Goal: Task Accomplishment & Management: Complete application form

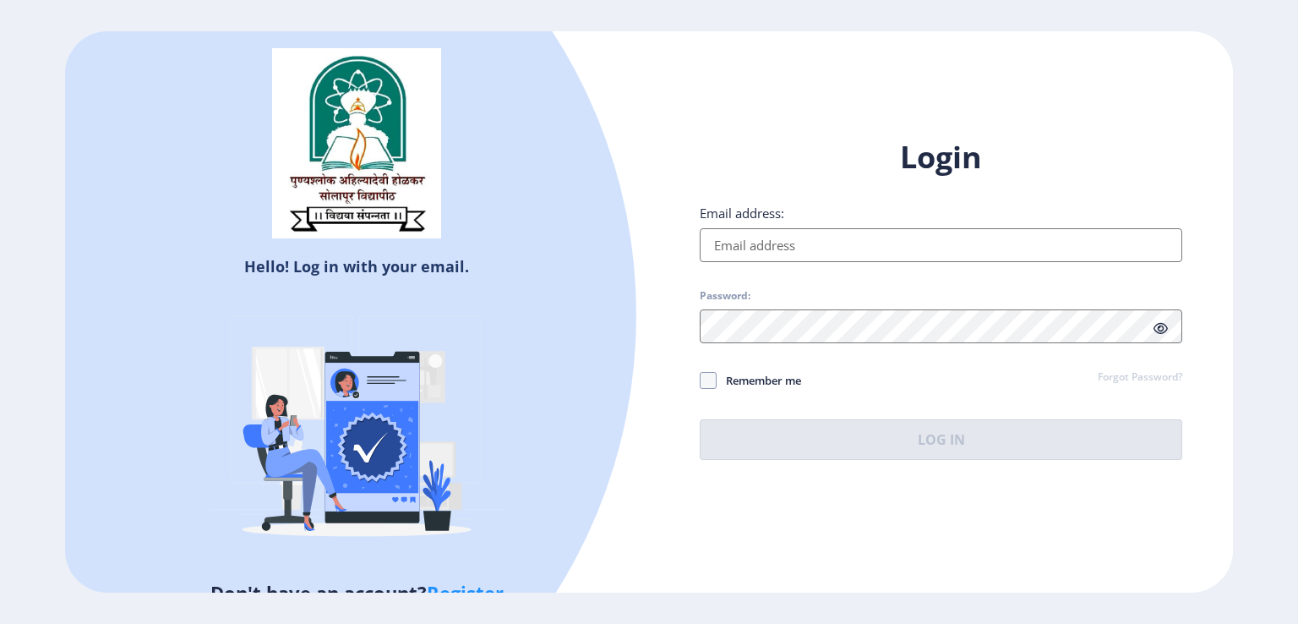
click at [849, 241] on input "Email address:" at bounding box center [941, 245] width 483 height 34
type input "[EMAIL_ADDRESS][DOMAIN_NAME]"
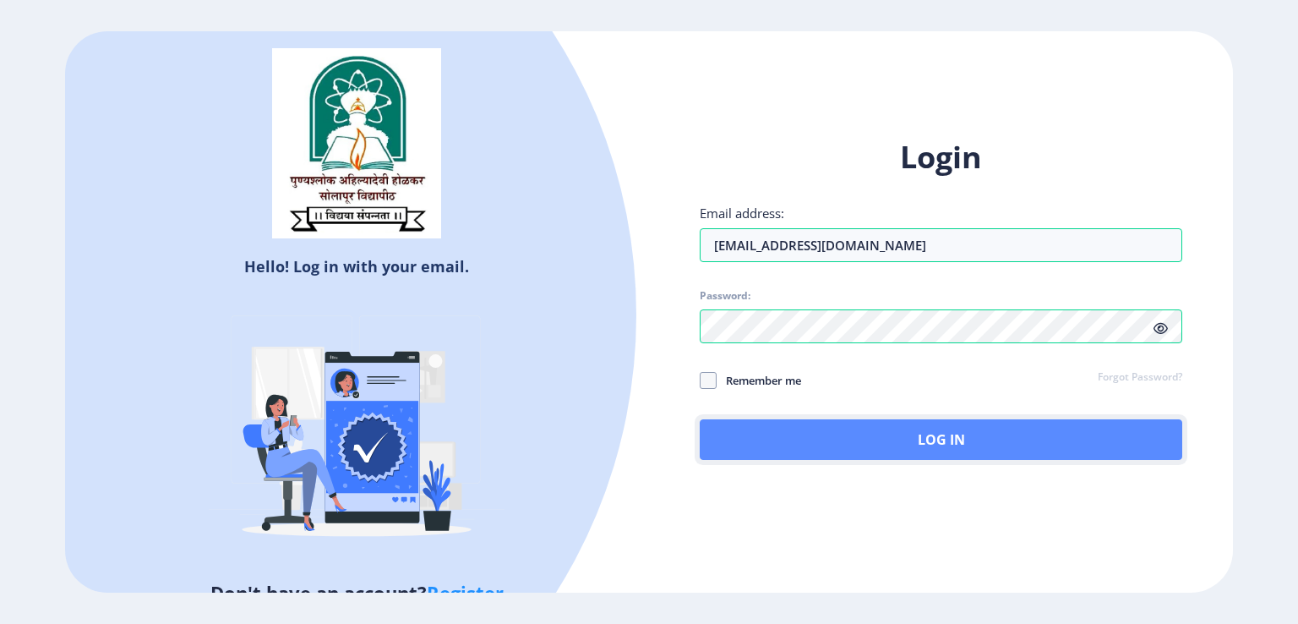
click at [884, 439] on button "Log In" at bounding box center [941, 439] width 483 height 41
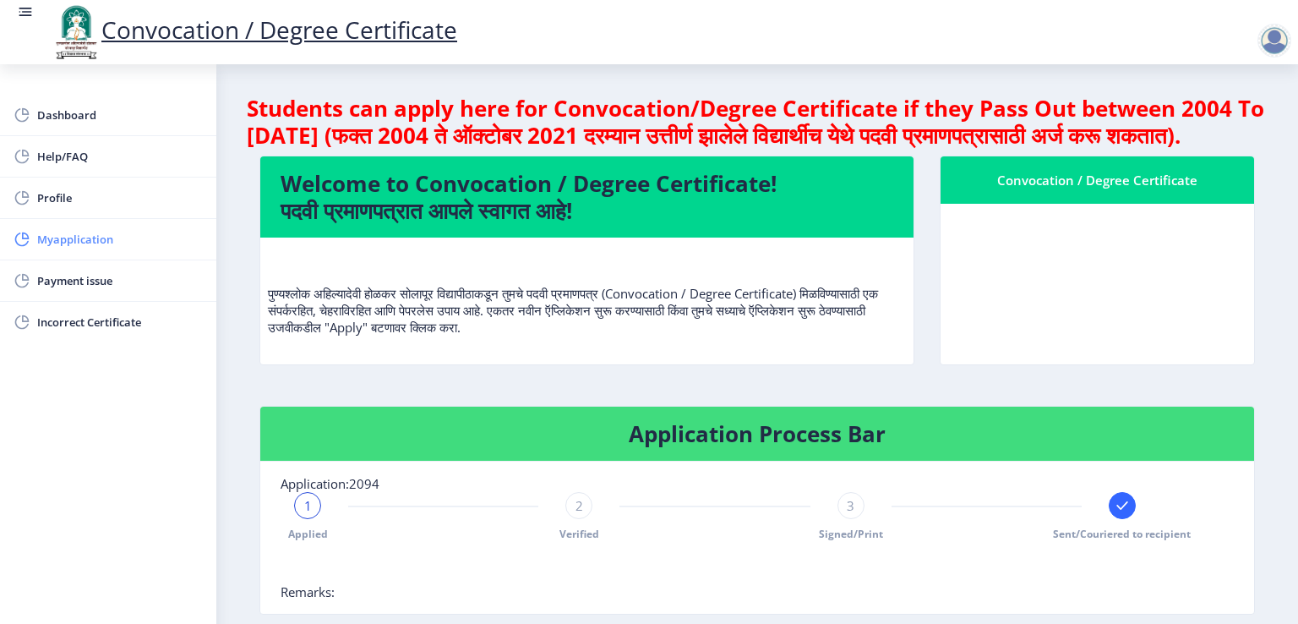
click at [79, 240] on span "Myapplication" at bounding box center [120, 239] width 166 height 20
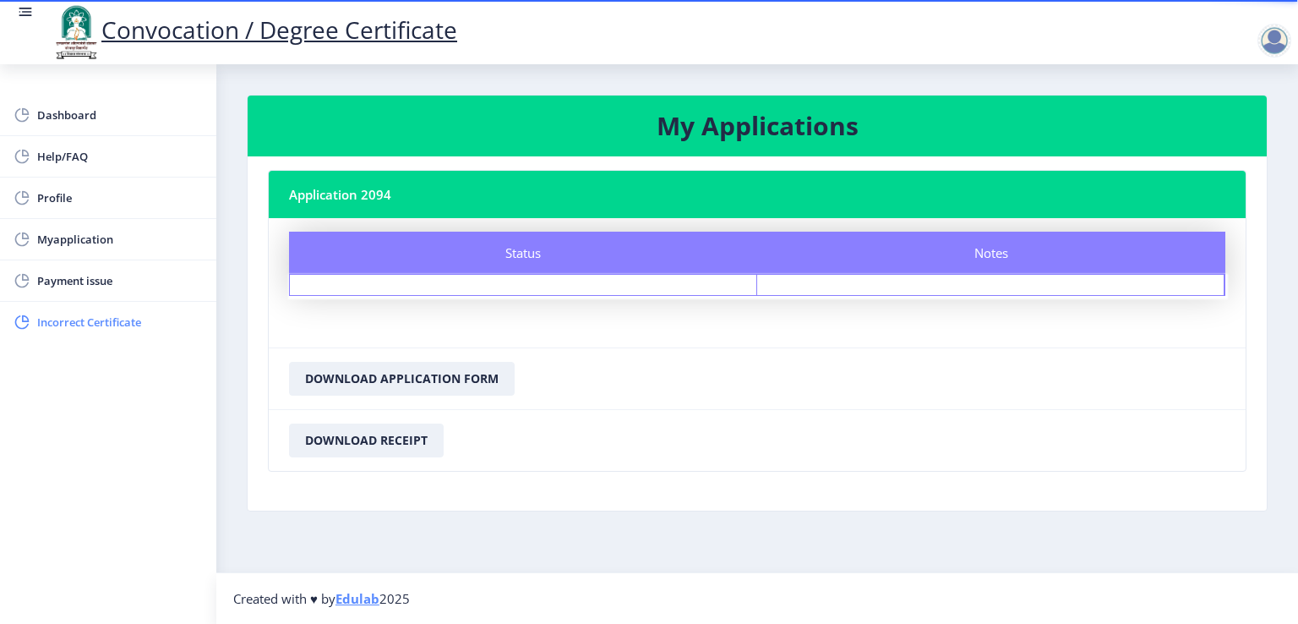
click at [81, 315] on span "Incorrect Certificate" at bounding box center [120, 322] width 166 height 20
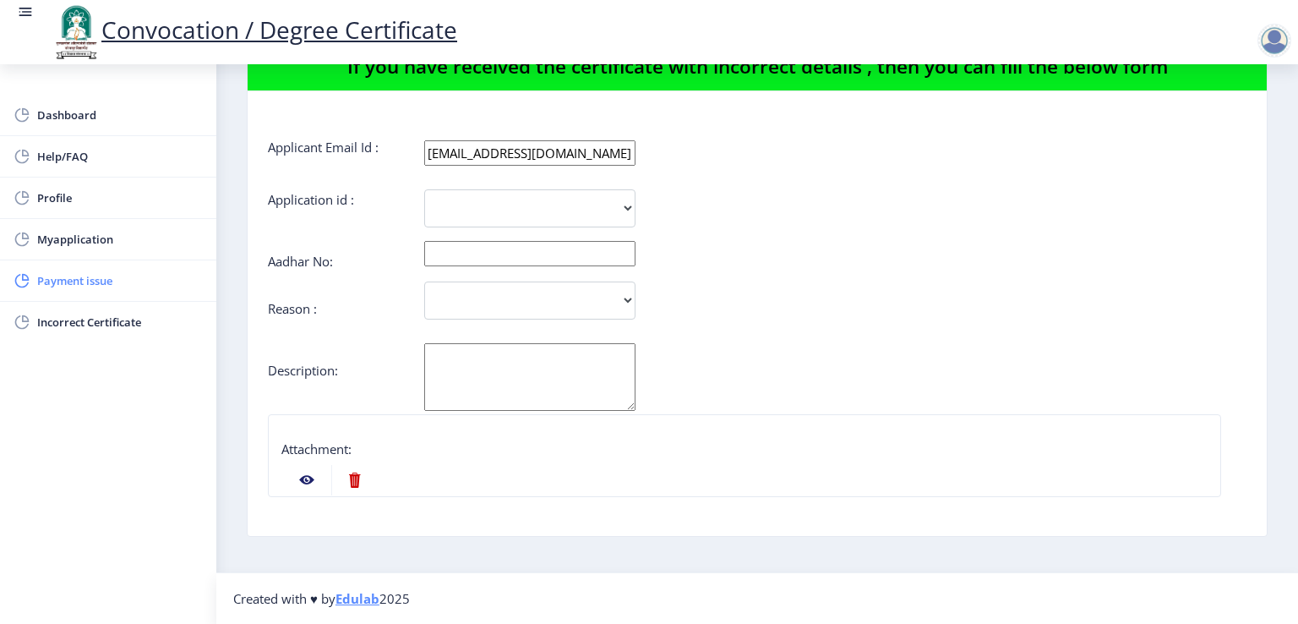
click at [71, 281] on span "Payment issue" at bounding box center [120, 280] width 166 height 20
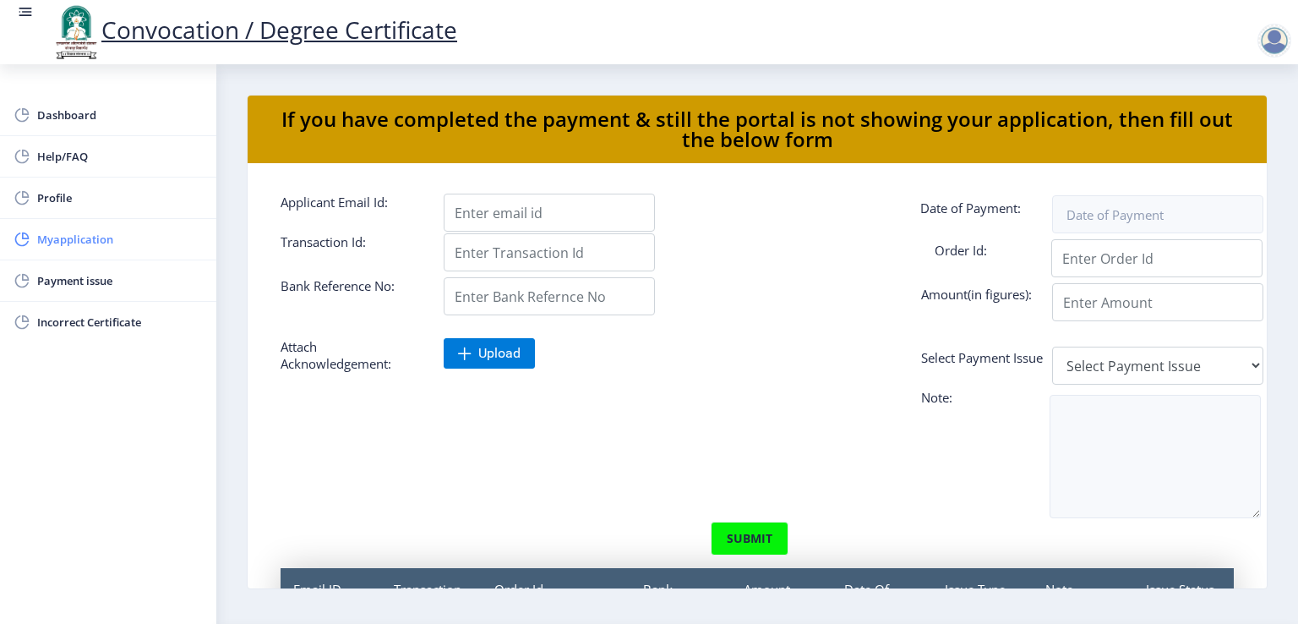
click at [64, 244] on span "Myapplication" at bounding box center [120, 239] width 166 height 20
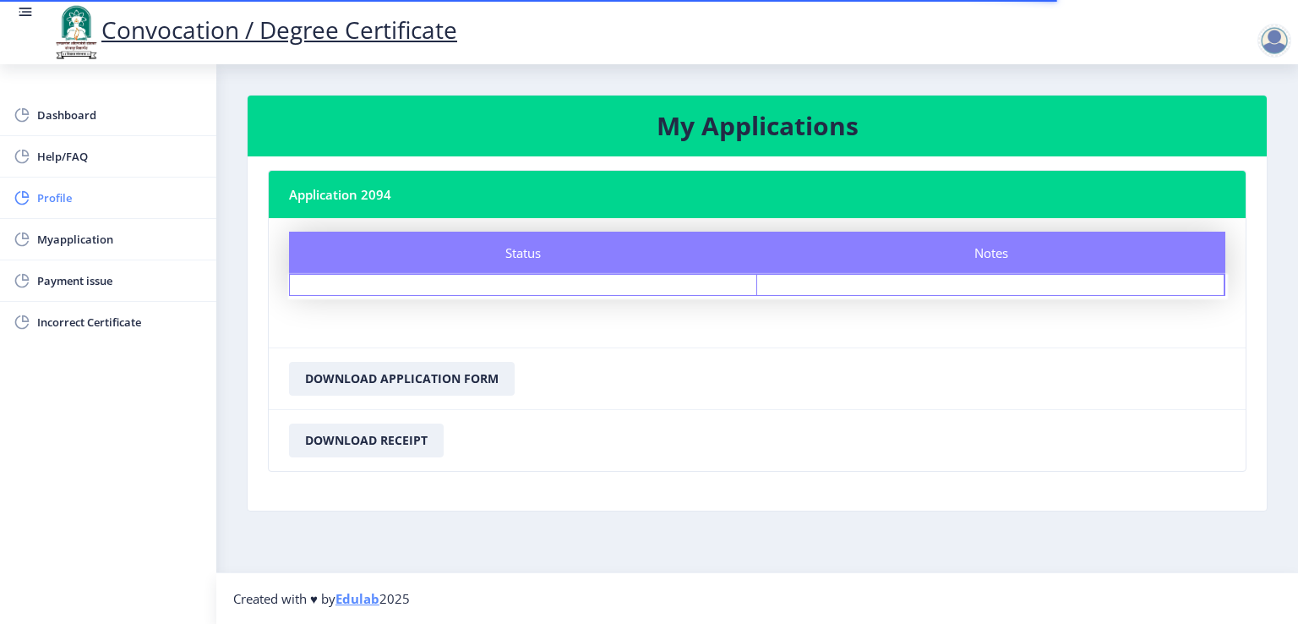
click at [57, 202] on span "Profile" at bounding box center [120, 198] width 166 height 20
select select
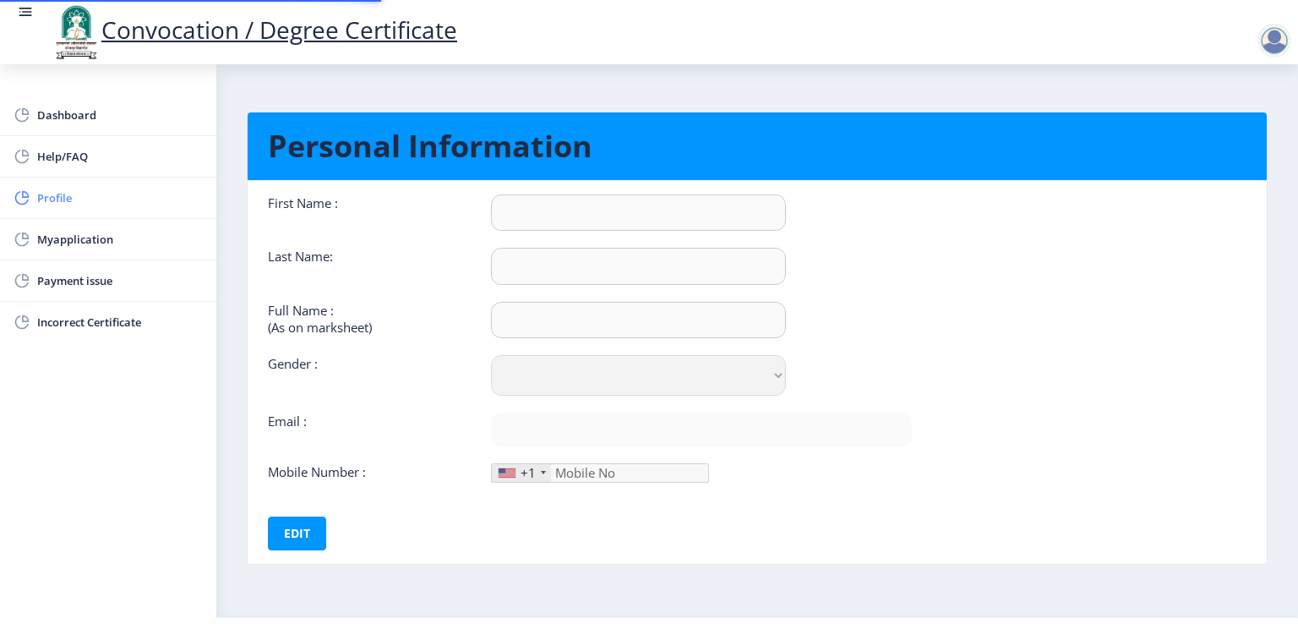
type input "[DEMOGRAPHIC_DATA]"
type input "[PERSON_NAME]"
type input "[PERSON_NAME] [PERSON_NAME]"
select select "[DEMOGRAPHIC_DATA]"
type input "[EMAIL_ADDRESS][DOMAIN_NAME]"
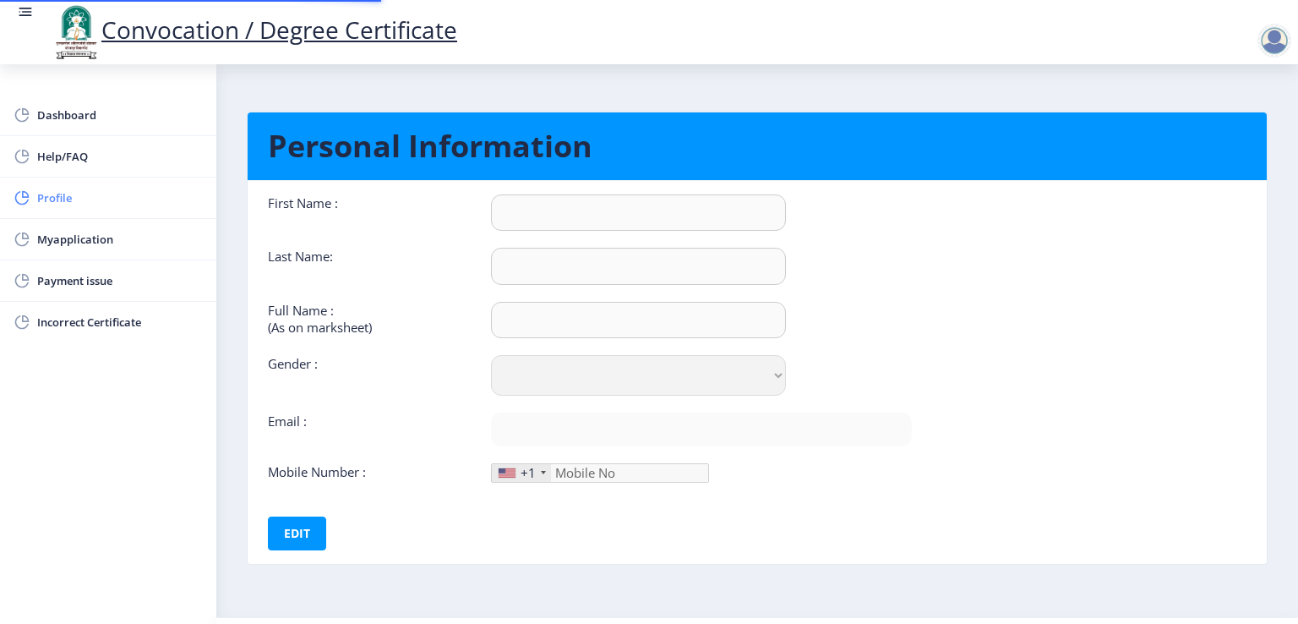
type input "9970933005"
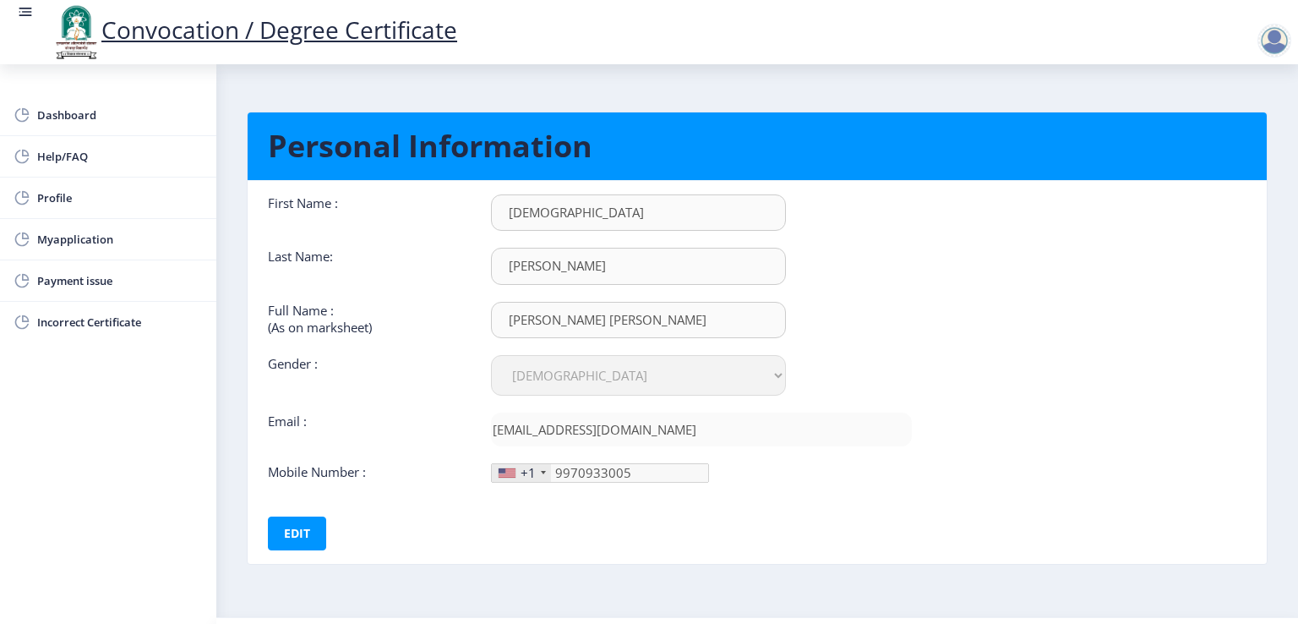
click at [521, 473] on div "+1" at bounding box center [528, 472] width 15 height 17
click at [291, 526] on button "Edit" at bounding box center [297, 533] width 58 height 34
click at [527, 471] on div "+1" at bounding box center [528, 472] width 15 height 17
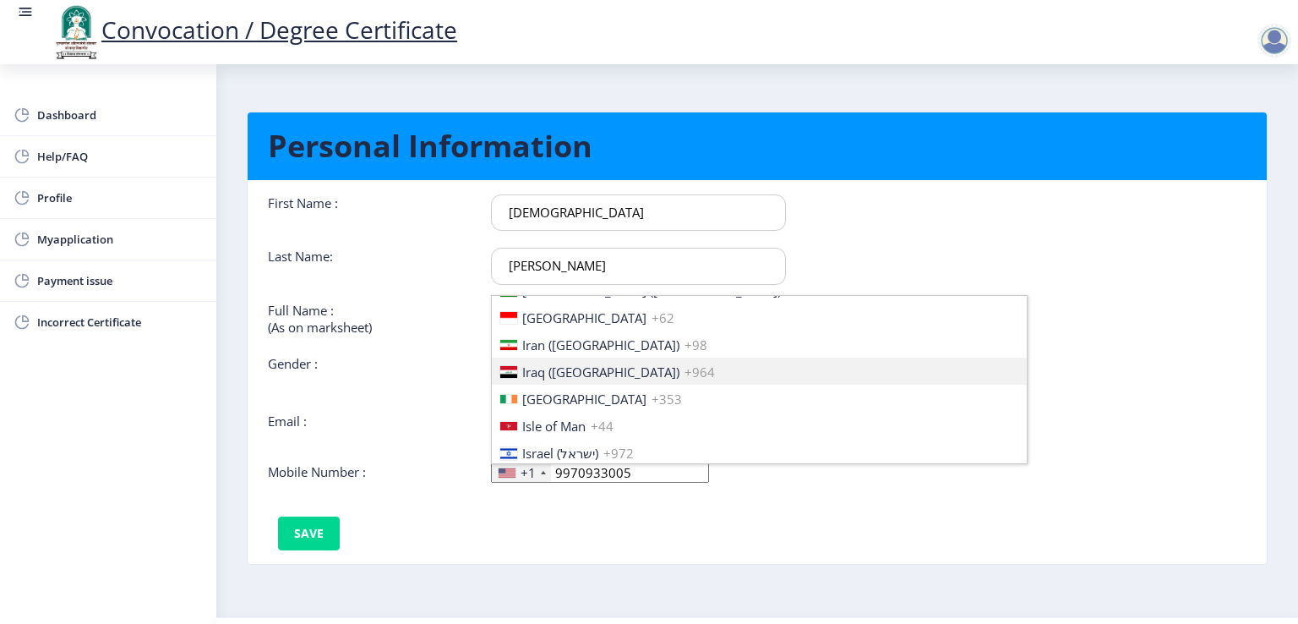
scroll to position [2620, 0]
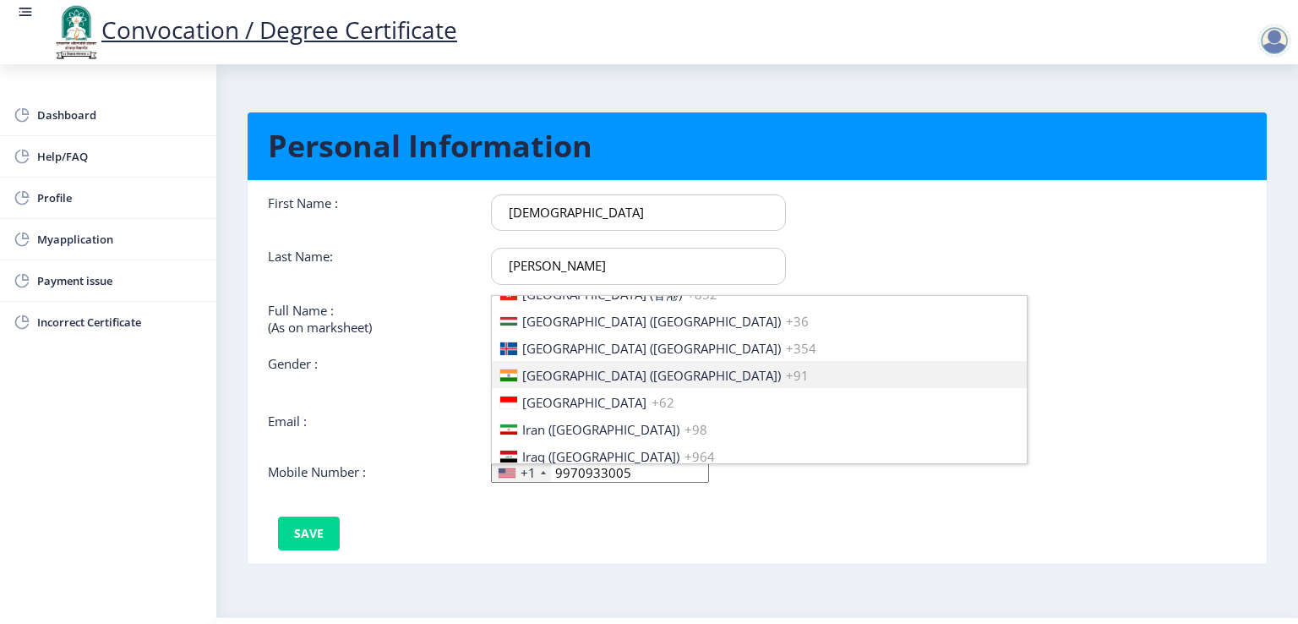
click at [565, 373] on span "[GEOGRAPHIC_DATA] ([GEOGRAPHIC_DATA])" at bounding box center [651, 375] width 259 height 17
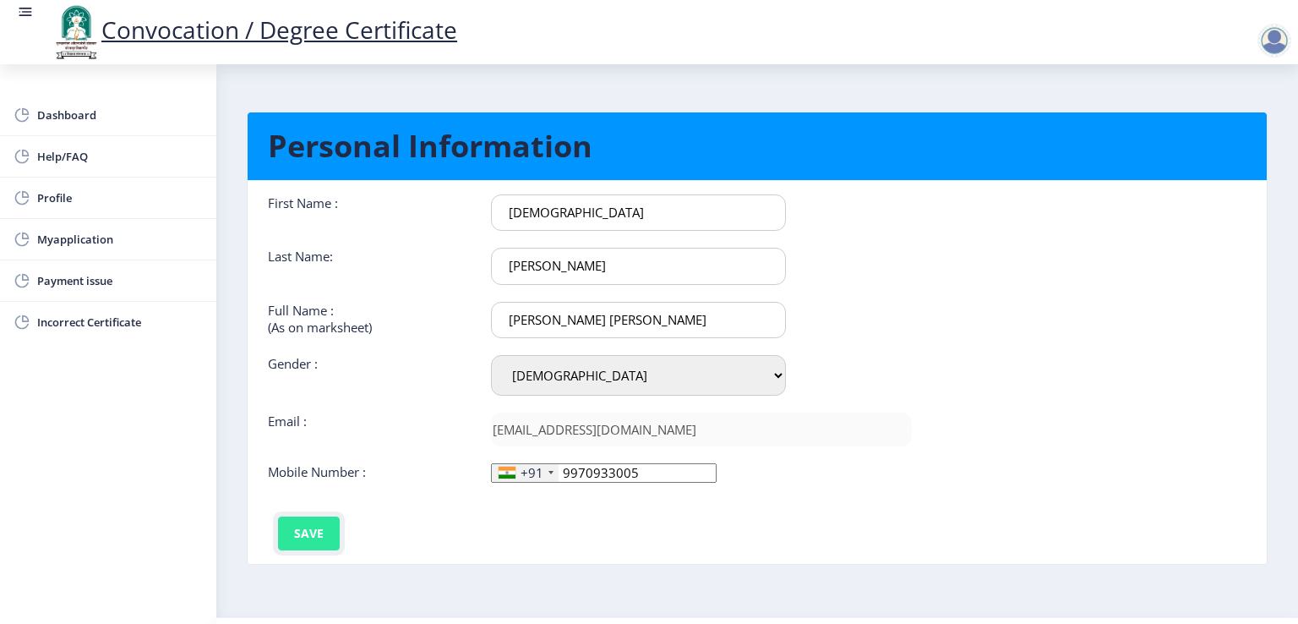
click at [299, 527] on button "Save" at bounding box center [309, 533] width 62 height 34
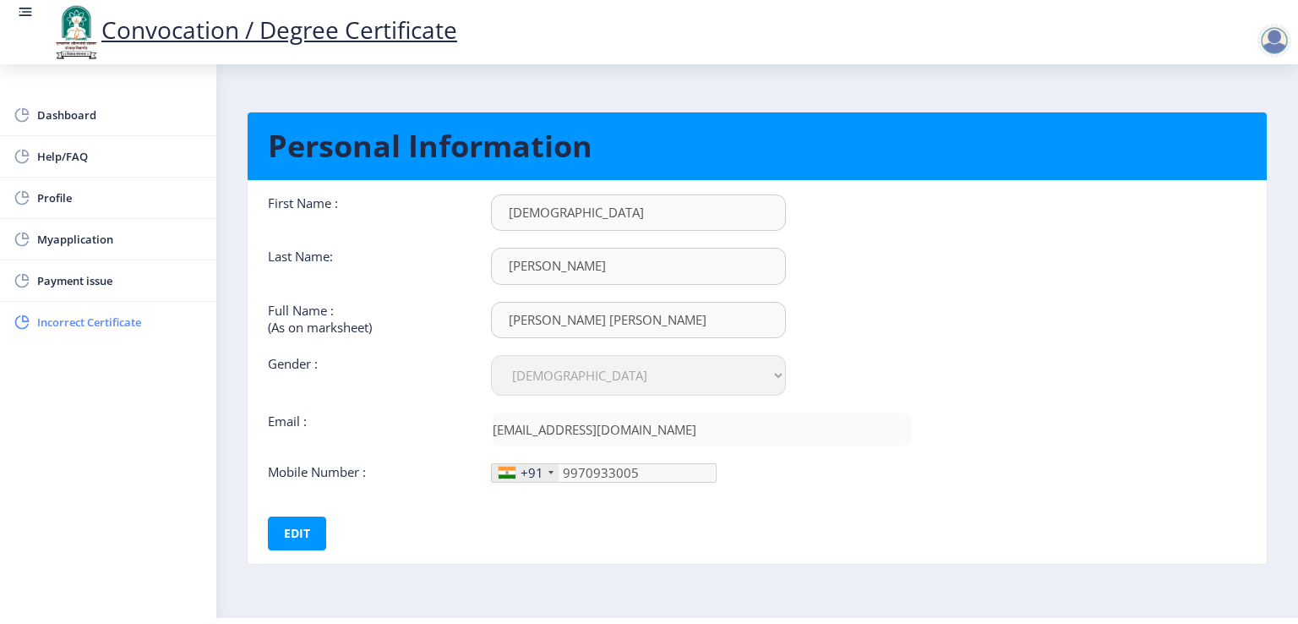
click at [55, 314] on span "Incorrect Certificate" at bounding box center [120, 322] width 166 height 20
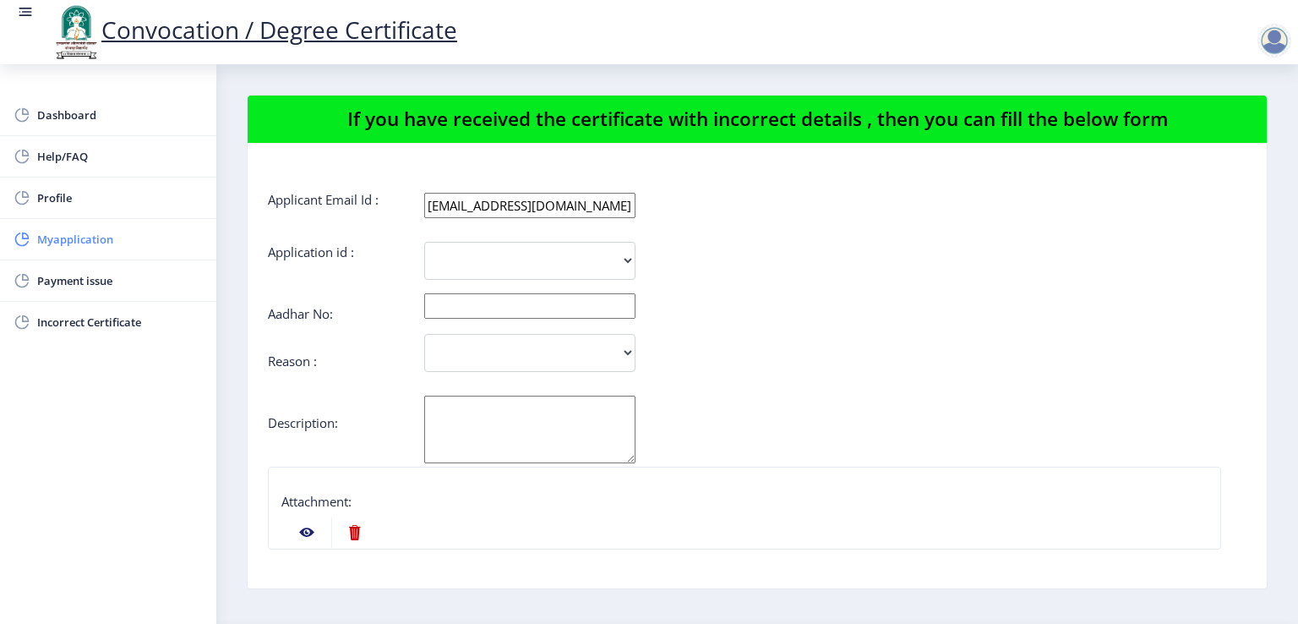
click at [65, 229] on span "Myapplication" at bounding box center [120, 239] width 166 height 20
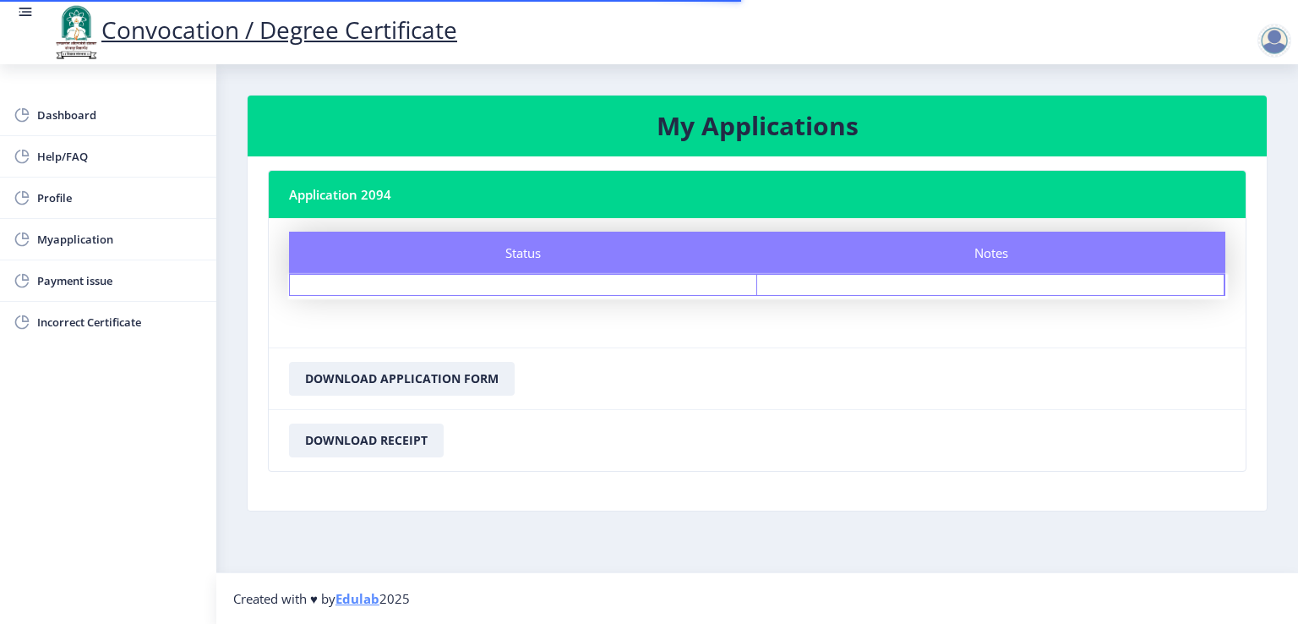
click at [374, 252] on div "Status" at bounding box center [523, 253] width 468 height 42
